Goal: Task Accomplishment & Management: Manage account settings

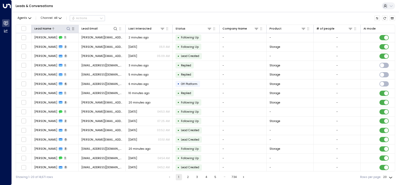
click at [69, 27] on icon at bounding box center [68, 29] width 4 height 4
type input "******"
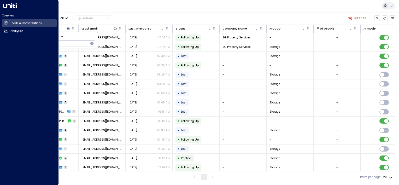
click at [0, 87] on html "Overview Leads & Conversations Leads & Conversations Analytics Analytics Leads …" at bounding box center [199, 91] width 399 height 183
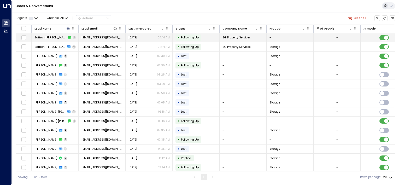
click at [206, 37] on td "• Following Up" at bounding box center [196, 37] width 47 height 9
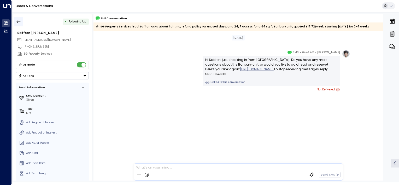
click at [20, 23] on icon "button" at bounding box center [18, 21] width 5 height 5
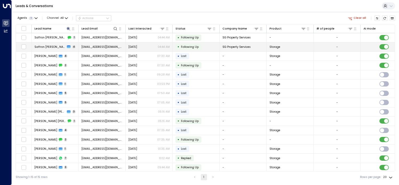
click at [205, 46] on td "• Following Up" at bounding box center [196, 46] width 47 height 9
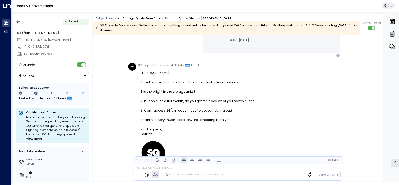
scroll to position [307, 0]
drag, startPoint x: 157, startPoint y: 126, endPoint x: 136, endPoint y: 65, distance: 64.9
click at [136, 65] on div "SP SG Property Services • 04:38 AM • Email Hi [PERSON_NAME], Thank you so much …" at bounding box center [193, 127] width 131 height 129
copy div "SG Property Services • 04:38 AM • Email Hi [PERSON_NAME], Thank you so much for…"
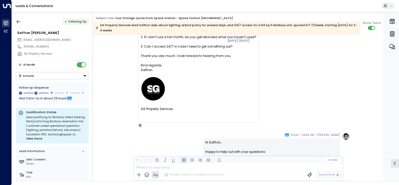
scroll to position [438, 0]
